Goal: Book appointment/travel/reservation

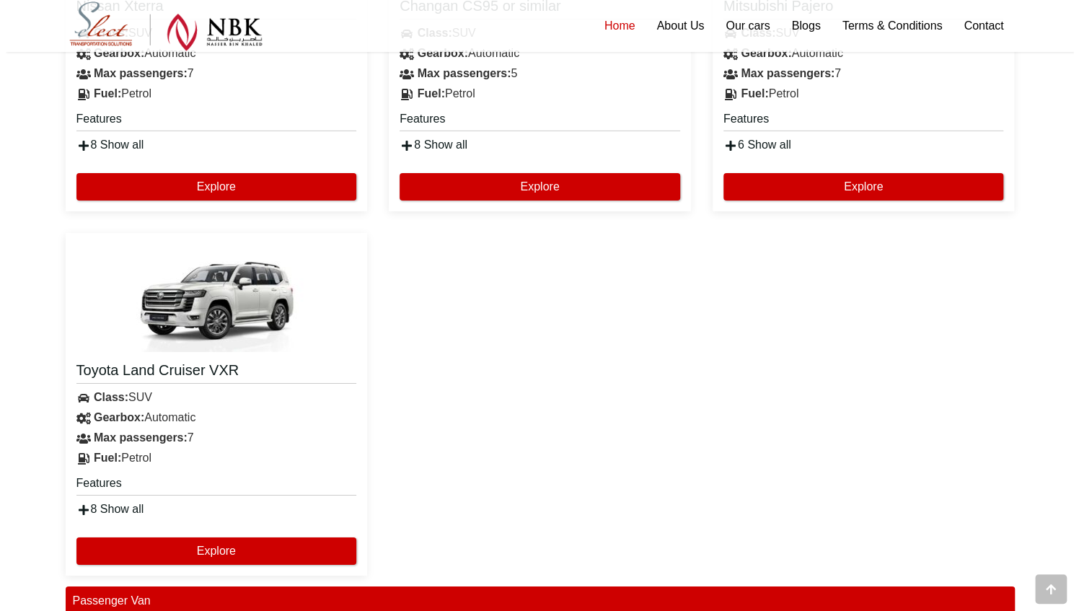
scroll to position [2884, 0]
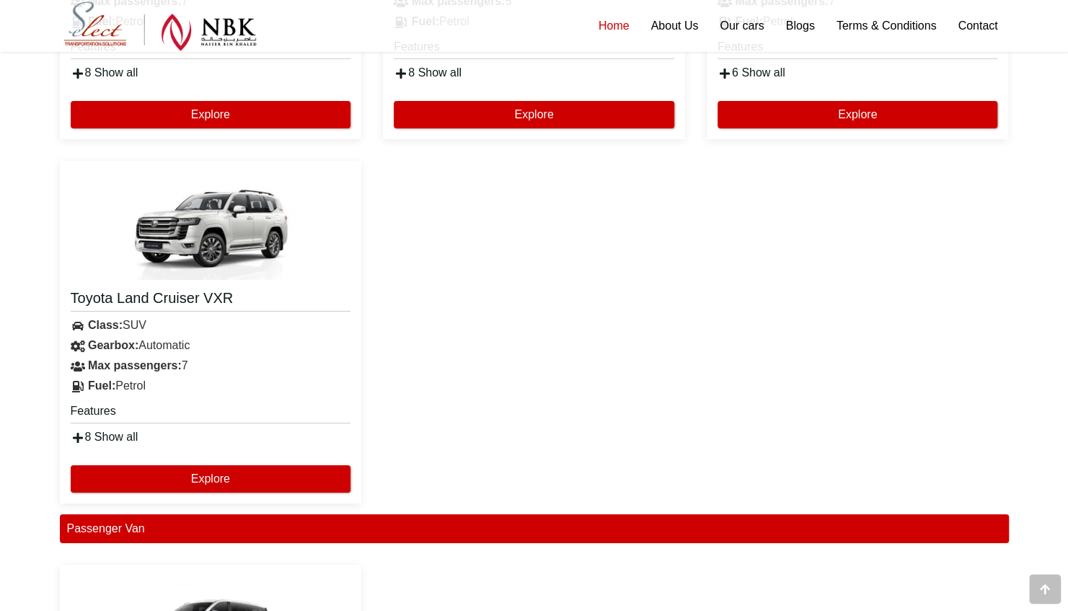
click at [241, 214] on img at bounding box center [210, 226] width 173 height 108
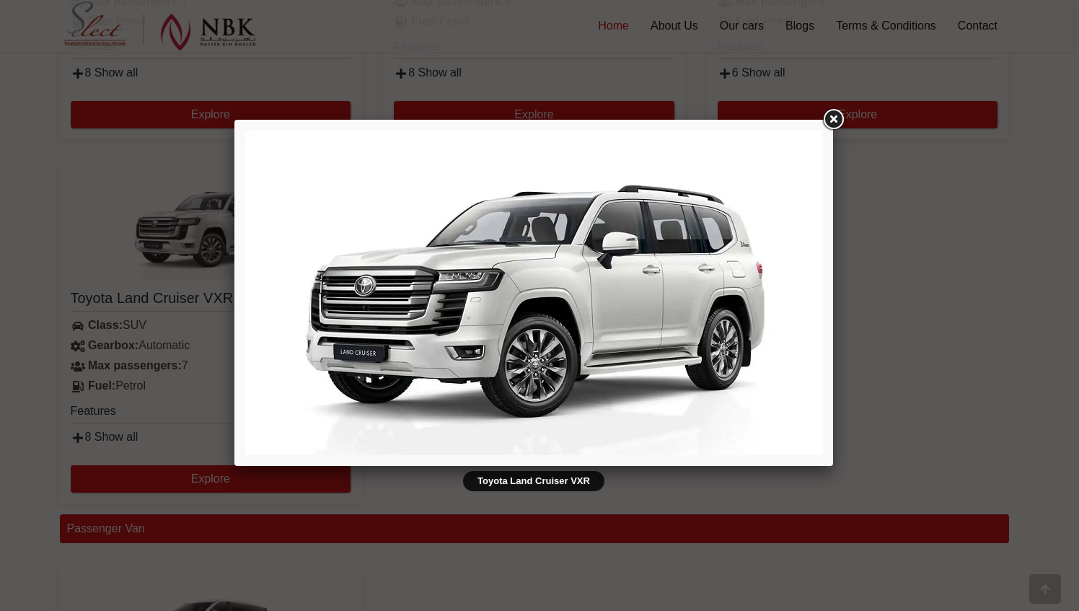
click at [731, 338] on img at bounding box center [533, 293] width 577 height 324
click at [762, 281] on img at bounding box center [533, 293] width 577 height 324
click at [794, 293] on img at bounding box center [533, 293] width 577 height 324
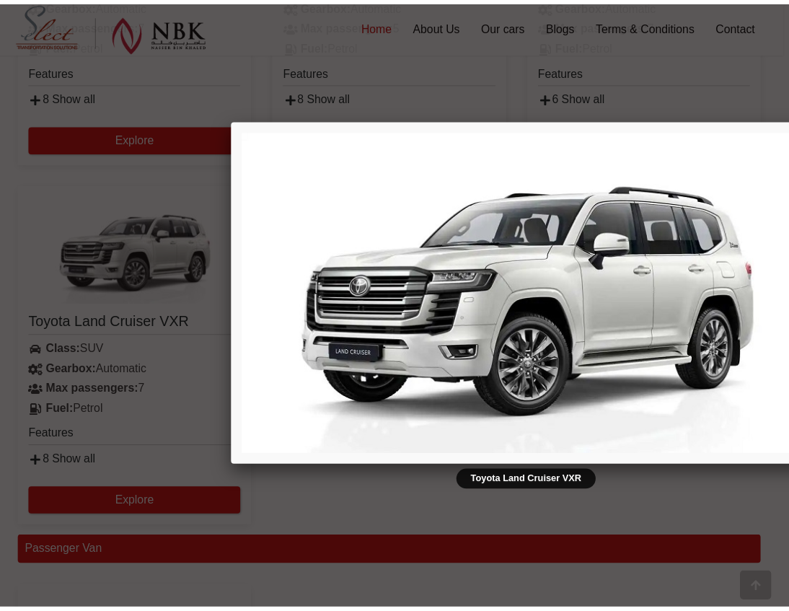
scroll to position [2994, 0]
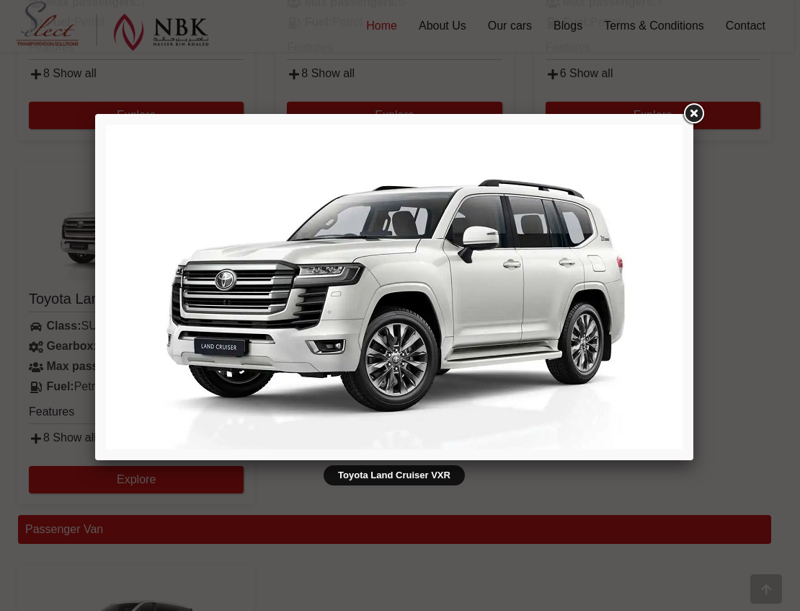
click at [693, 113] on link at bounding box center [694, 114] width 26 height 26
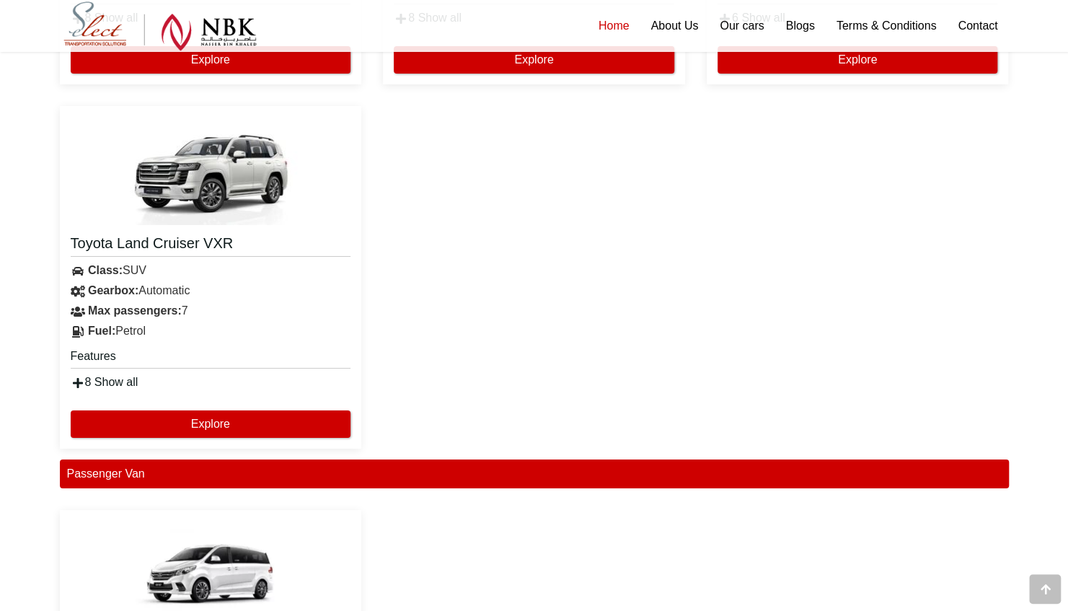
scroll to position [2956, 0]
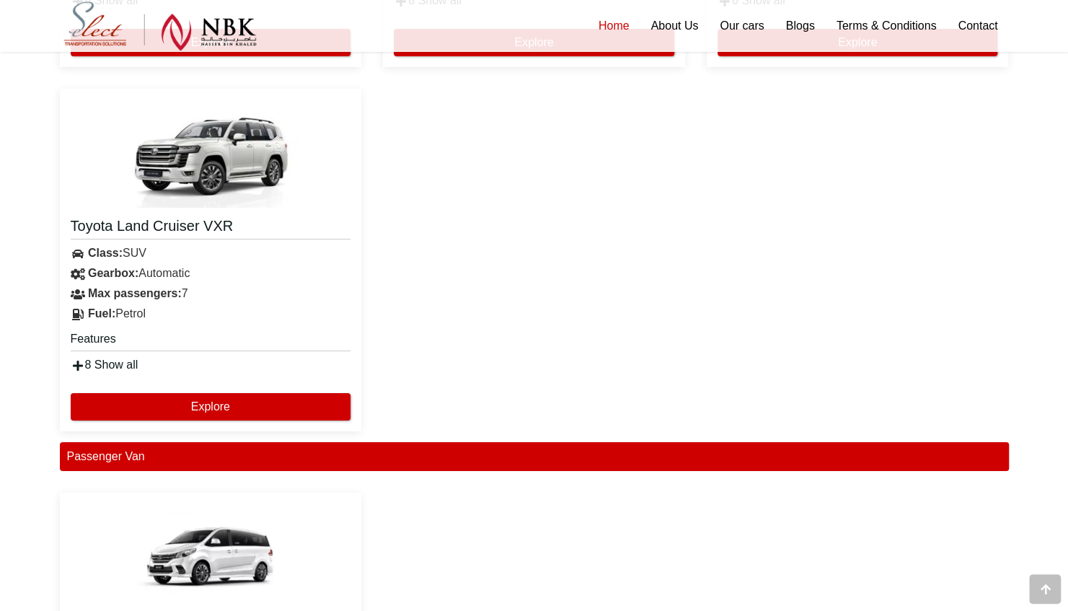
click at [224, 387] on div "Total 760.00 QAR Mileage Unlimited Explore" at bounding box center [211, 397] width 280 height 45
click at [225, 404] on button "Explore" at bounding box center [211, 406] width 280 height 27
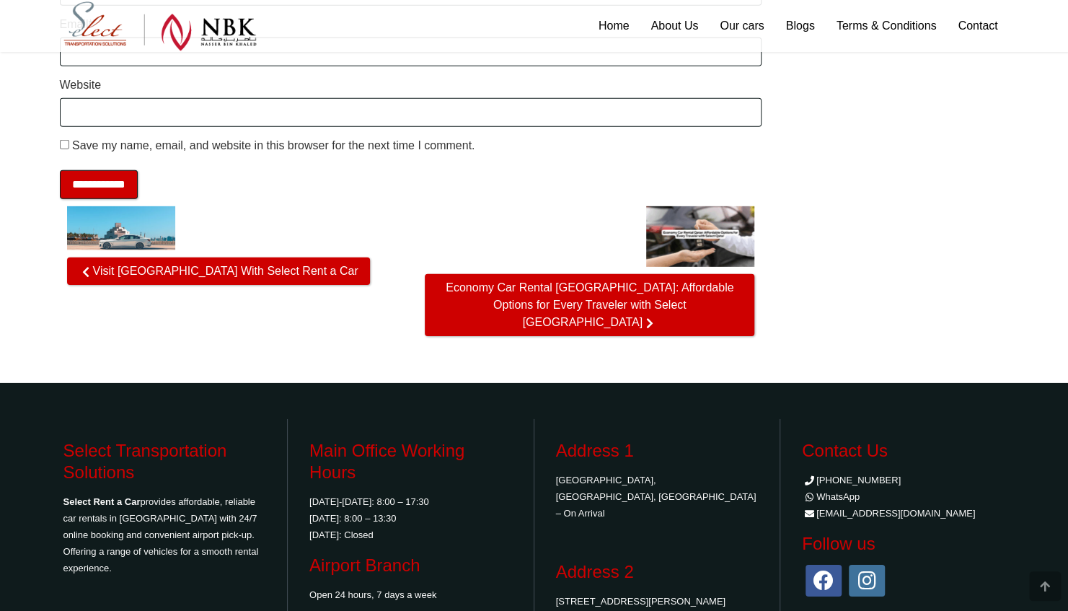
scroll to position [2596, 0]
